Goal: Information Seeking & Learning: Learn about a topic

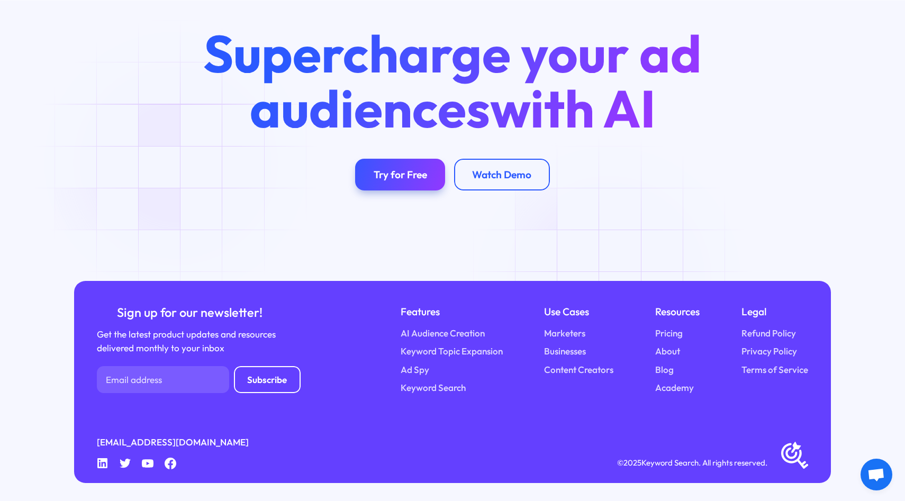
scroll to position [4089, 0]
click at [675, 340] on link "Pricing" at bounding box center [669, 334] width 28 height 14
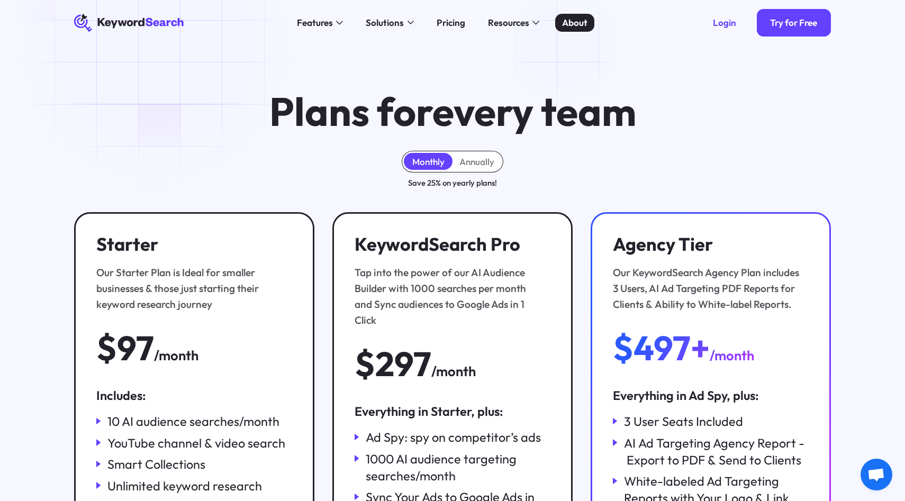
click at [578, 29] on div "About" at bounding box center [574, 23] width 25 height 14
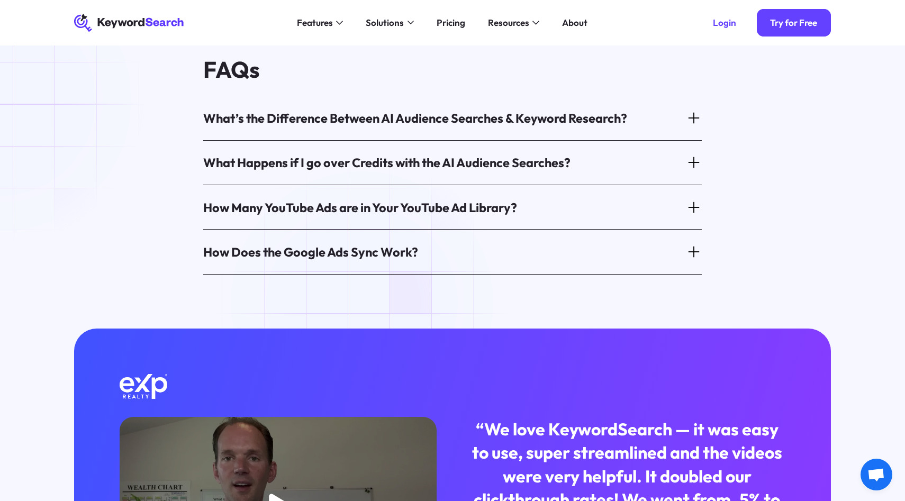
scroll to position [637, 0]
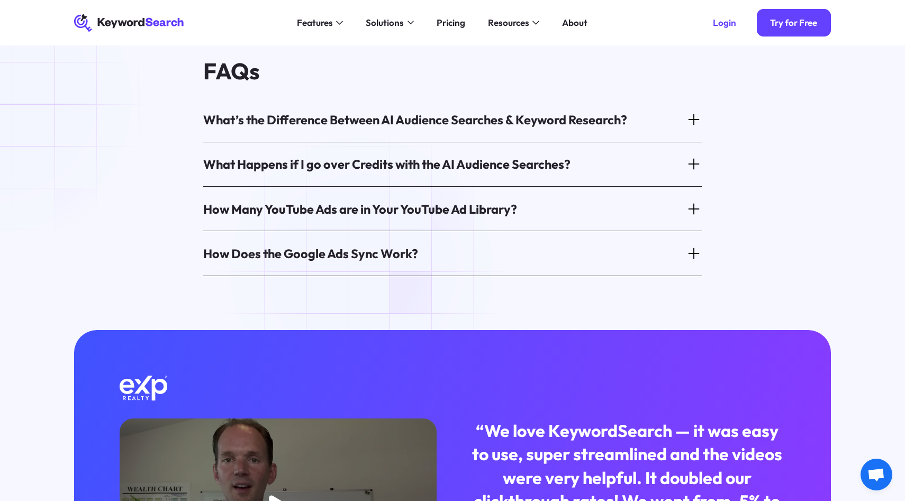
click at [362, 262] on div "How Does the Google Ads Sync Work?" at bounding box center [310, 253] width 215 height 17
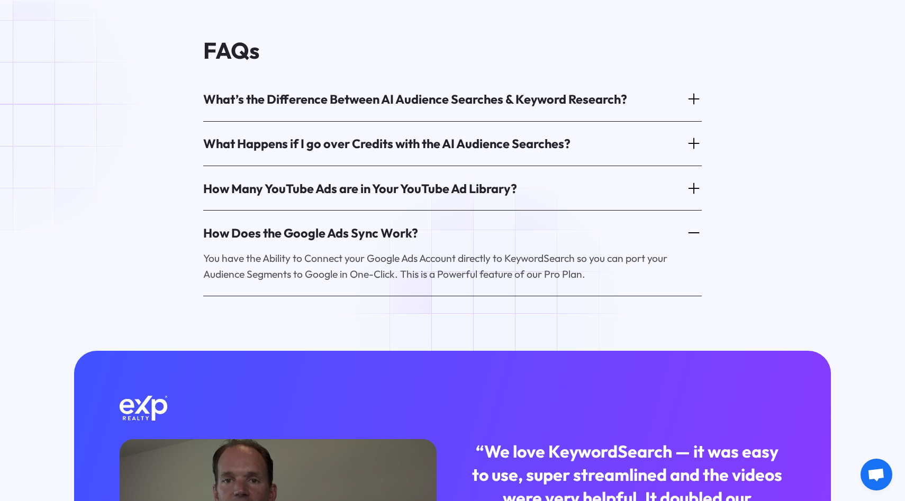
scroll to position [661, 0]
